Goal: Transaction & Acquisition: Obtain resource

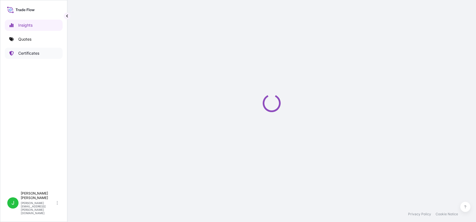
select select "2025"
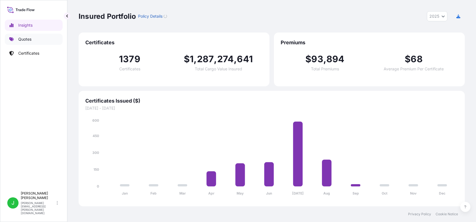
click at [20, 36] on link "Quotes" at bounding box center [34, 39] width 58 height 11
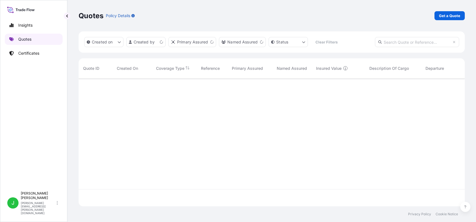
scroll to position [125, 381]
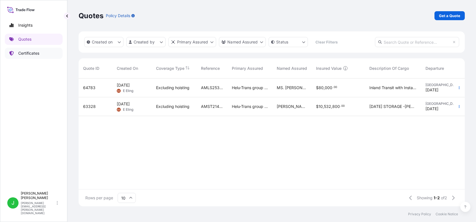
click at [28, 56] on p "Certificates" at bounding box center [28, 54] width 21 height 6
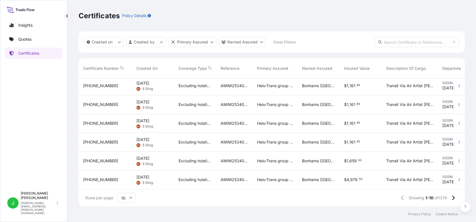
scroll to position [83, 0]
click at [453, 198] on icon at bounding box center [453, 198] width 3 height 5
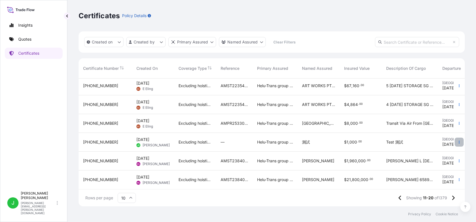
click at [458, 141] on icon "button" at bounding box center [459, 142] width 3 height 3
click at [102, 140] on span "[PHONE_NUMBER]" at bounding box center [100, 143] width 35 height 6
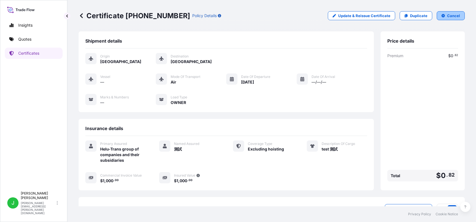
click at [449, 18] on p "Cancel" at bounding box center [453, 16] width 13 height 6
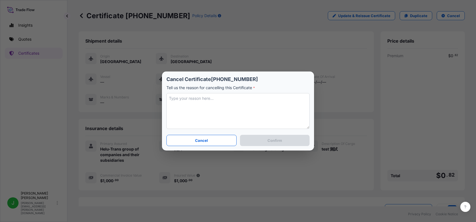
click at [232, 100] on textarea at bounding box center [238, 111] width 143 height 36
type textarea "Test"
click at [272, 138] on p "Confirm" at bounding box center [275, 141] width 15 height 6
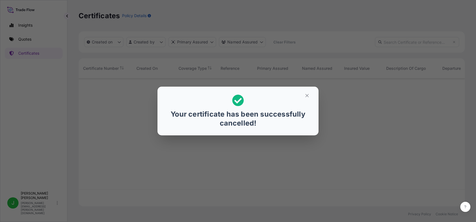
scroll to position [125, 381]
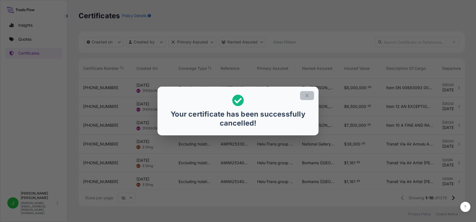
click at [308, 93] on icon "button" at bounding box center [307, 95] width 5 height 5
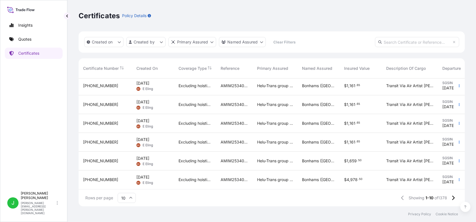
scroll to position [83, 0]
click at [454, 197] on icon at bounding box center [453, 198] width 3 height 5
click at [455, 198] on icon at bounding box center [454, 198] width 3 height 4
click at [454, 198] on icon at bounding box center [453, 198] width 3 height 5
click at [454, 200] on icon at bounding box center [453, 198] width 3 height 5
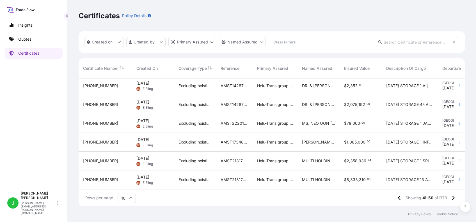
click at [122, 199] on input "10" at bounding box center [127, 198] width 18 height 10
click at [121, 184] on div "50" at bounding box center [127, 183] width 14 height 11
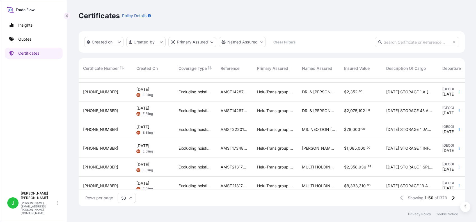
scroll to position [836, 0]
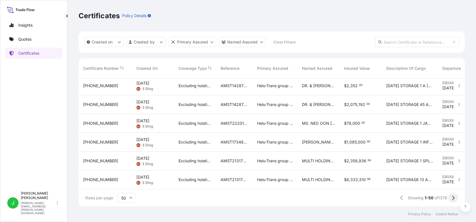
click at [457, 200] on button at bounding box center [454, 198] width 10 height 9
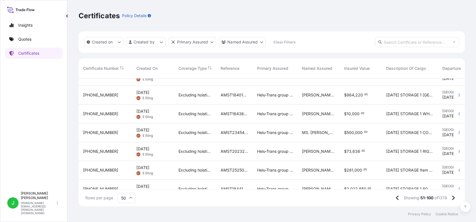
scroll to position [0, 0]
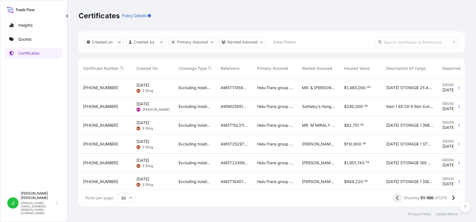
click at [399, 201] on button at bounding box center [398, 198] width 10 height 9
click at [92, 87] on span "[PHONE_NUMBER]" at bounding box center [100, 88] width 35 height 6
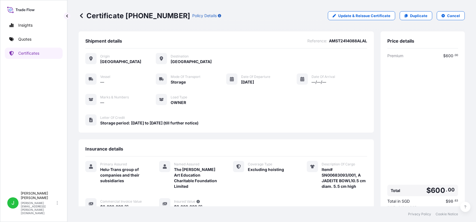
scroll to position [69, 0]
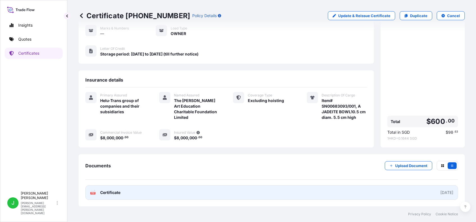
click at [103, 196] on link "PDF Certificate [DATE]" at bounding box center [271, 193] width 373 height 15
